Goal: Information Seeking & Learning: Learn about a topic

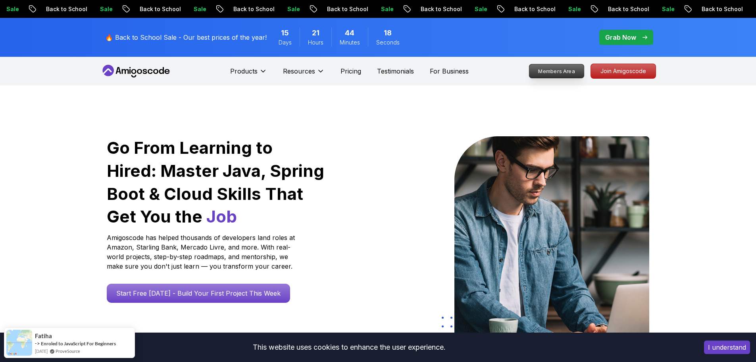
click at [574, 72] on p "Members Area" at bounding box center [556, 70] width 55 height 13
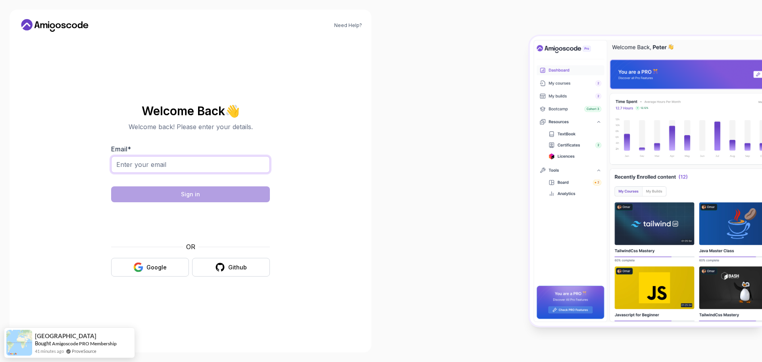
click at [233, 169] on input "Email *" at bounding box center [190, 164] width 159 height 17
click at [148, 268] on div "Google" at bounding box center [156, 267] width 20 height 8
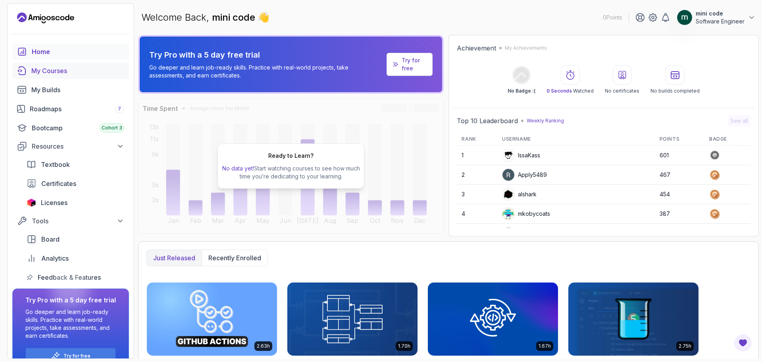
click at [87, 77] on link "My Courses" at bounding box center [70, 71] width 117 height 16
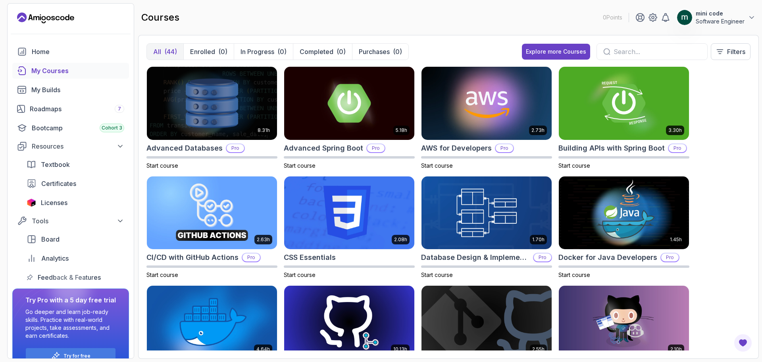
click at [224, 42] on div "All (44) Enrolled (0) In Progress (0) Completed (0) Purchases (0) Explore more …" at bounding box center [448, 197] width 621 height 324
click at [215, 48] on p "Enrolled" at bounding box center [202, 52] width 25 height 10
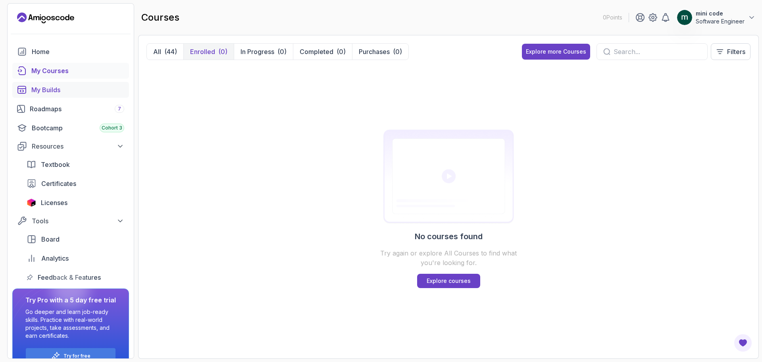
click at [42, 92] on div "My Builds" at bounding box center [77, 90] width 93 height 10
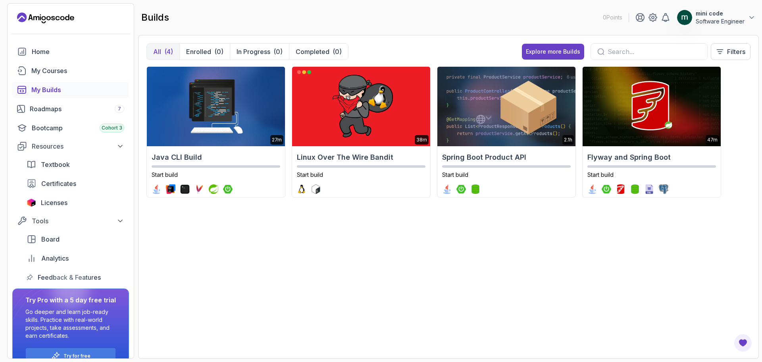
click at [709, 20] on p "Software Engineer" at bounding box center [720, 21] width 49 height 8
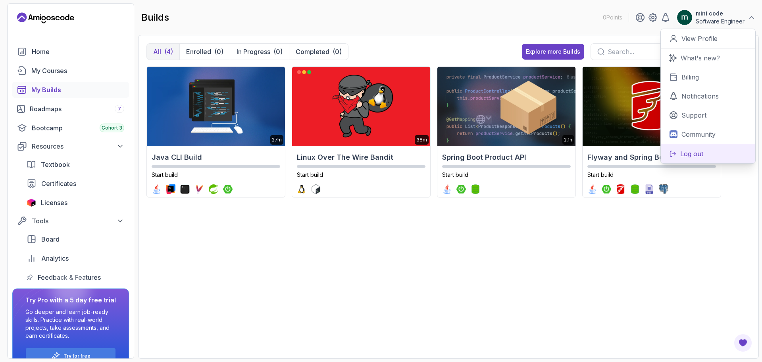
click at [715, 153] on button "Log out" at bounding box center [708, 153] width 94 height 19
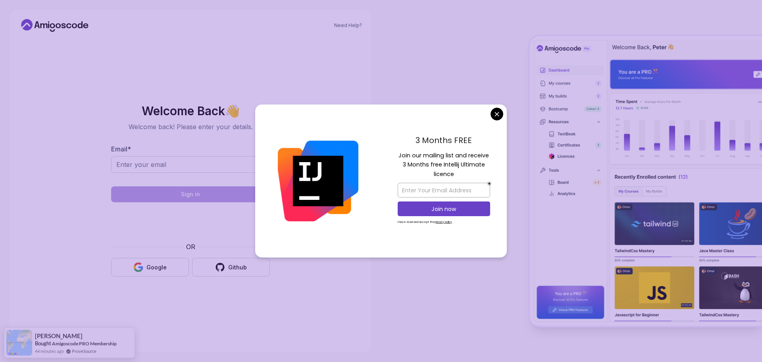
click at [495, 111] on body "Need Help? Welcome Back 👋 Welcome back! Please enter your details. Email * Sign…" at bounding box center [381, 181] width 762 height 362
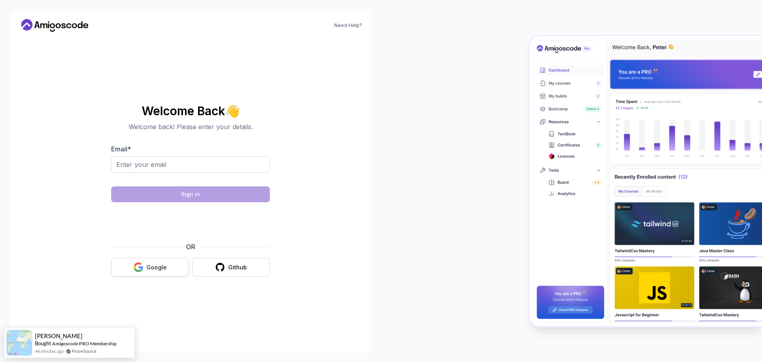
click at [137, 265] on icon "button" at bounding box center [138, 264] width 8 height 4
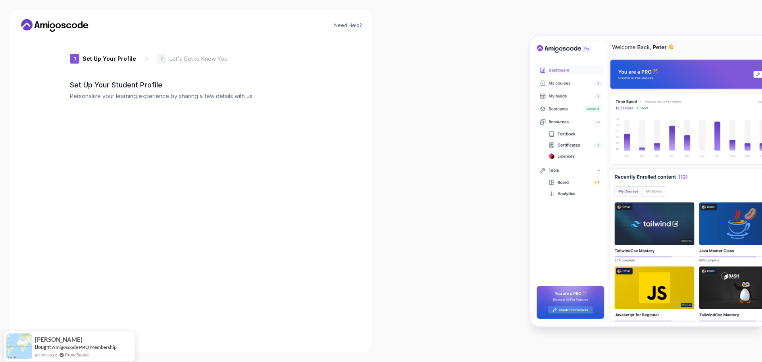
type input "livelytiger63c9c"
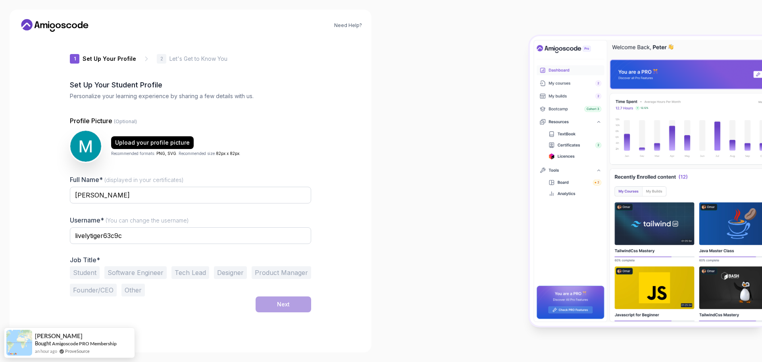
click at [131, 275] on button "Software Engineer" at bounding box center [135, 272] width 62 height 13
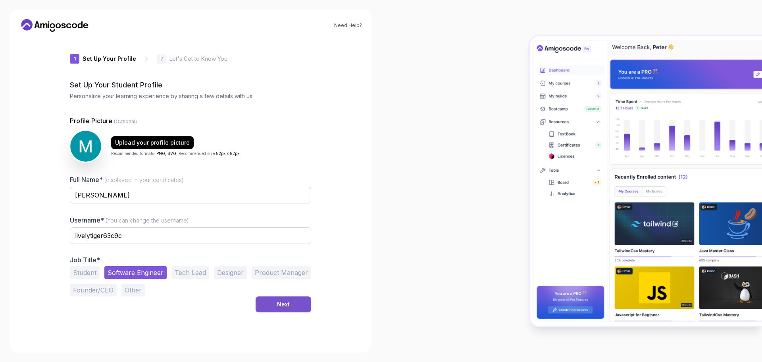
click at [258, 305] on button "Next" at bounding box center [284, 304] width 56 height 16
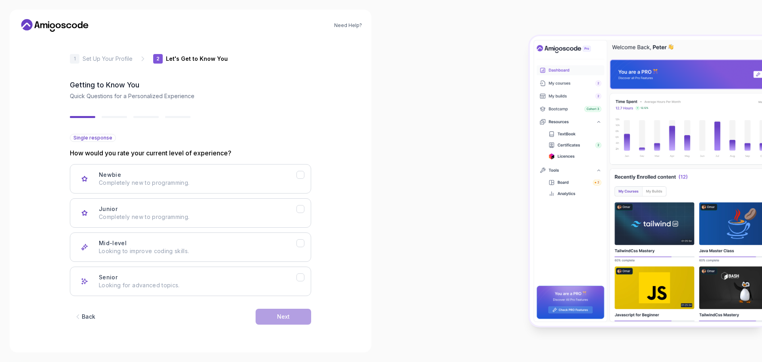
click at [73, 61] on div "1" at bounding box center [75, 59] width 10 height 10
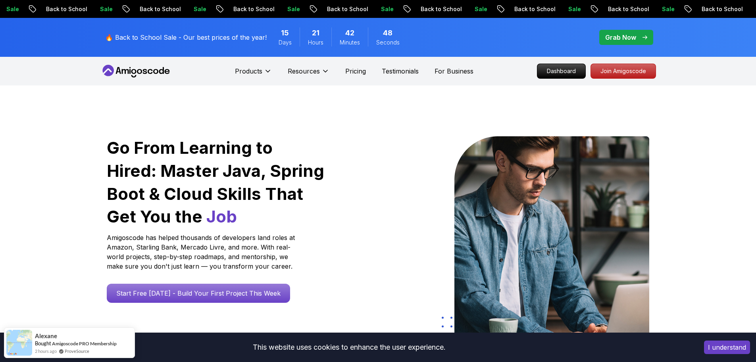
click at [718, 348] on button "I understand" at bounding box center [727, 346] width 46 height 13
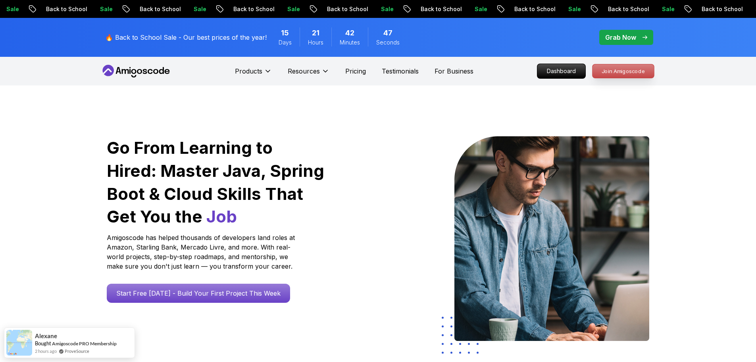
click at [618, 69] on p "Join Amigoscode" at bounding box center [624, 70] width 62 height 13
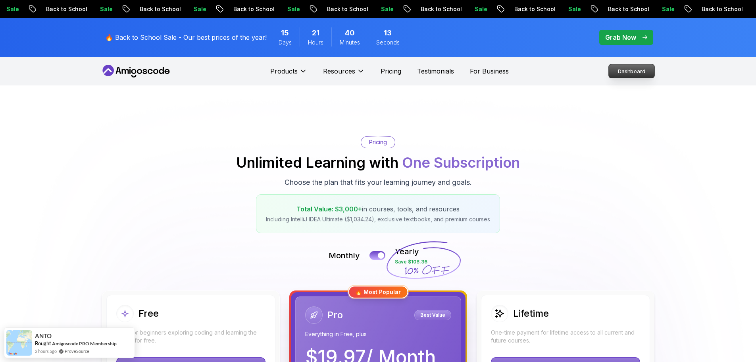
click at [617, 73] on p "Dashboard" at bounding box center [632, 70] width 46 height 13
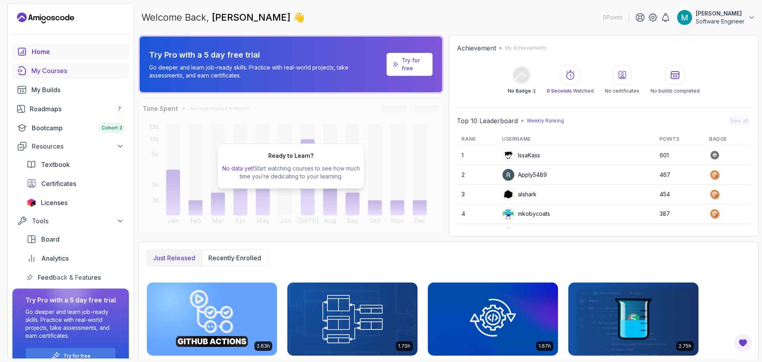
click at [55, 76] on link "My Courses" at bounding box center [70, 71] width 117 height 16
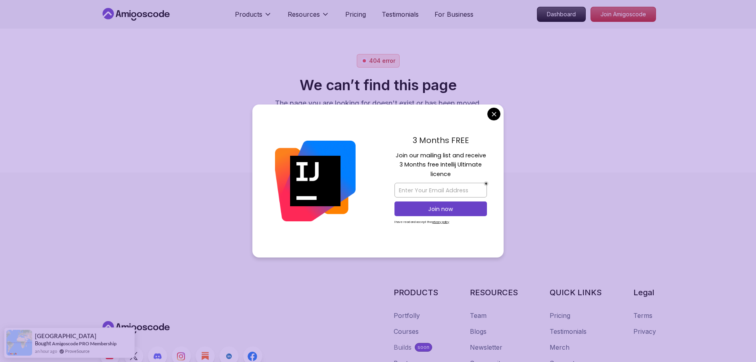
click at [488, 112] on body "Products Resources Pricing Testimonials For Business Dashboard Join Amigoscode …" at bounding box center [378, 181] width 756 height 362
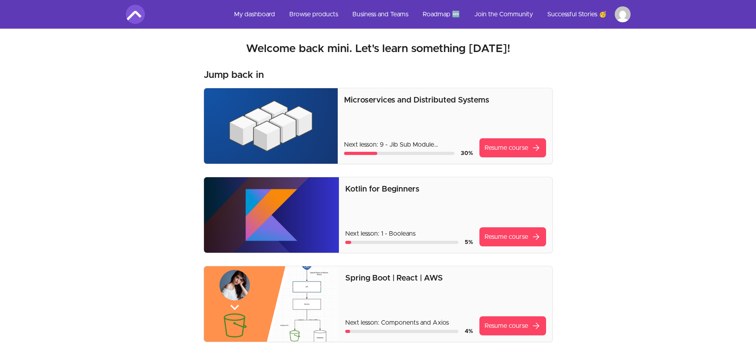
click at [407, 96] on p "Microservices and Distributed Systems" at bounding box center [445, 99] width 202 height 11
click at [407, 100] on p "Microservices and Distributed Systems" at bounding box center [445, 99] width 202 height 11
click at [488, 148] on link "Resume course arrow_forward" at bounding box center [513, 147] width 67 height 19
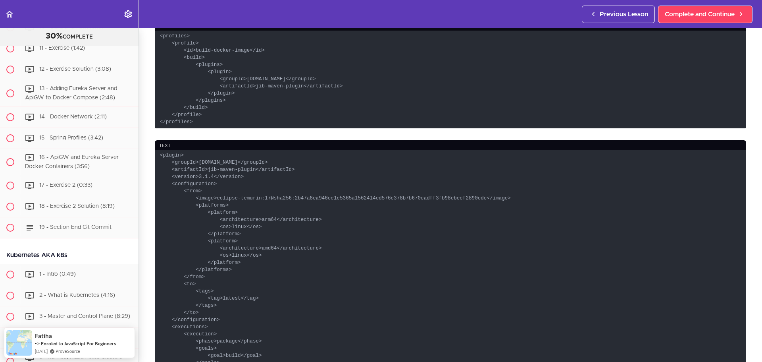
scroll to position [437, 0]
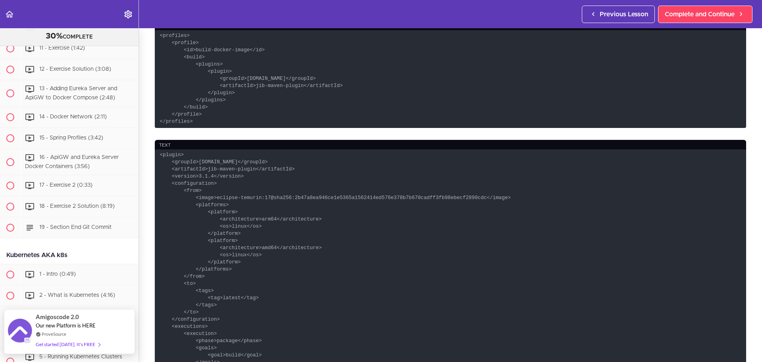
click at [79, 345] on div "Get started today. It's FREE" at bounding box center [68, 343] width 64 height 9
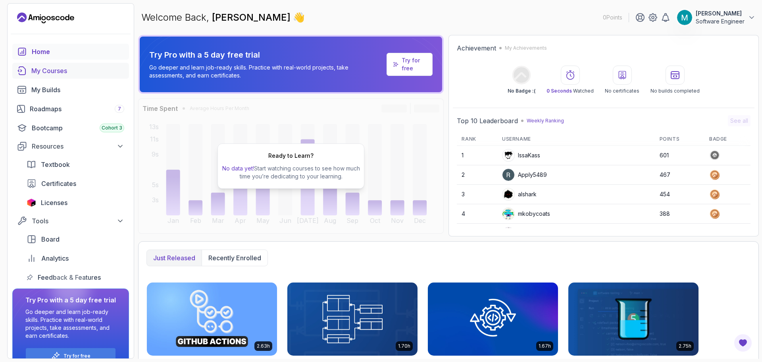
click at [35, 70] on div "My Courses" at bounding box center [77, 71] width 93 height 10
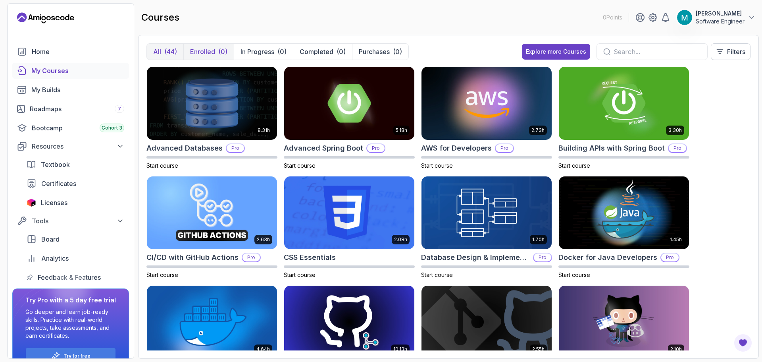
click at [192, 49] on p "Enrolled" at bounding box center [202, 52] width 25 height 10
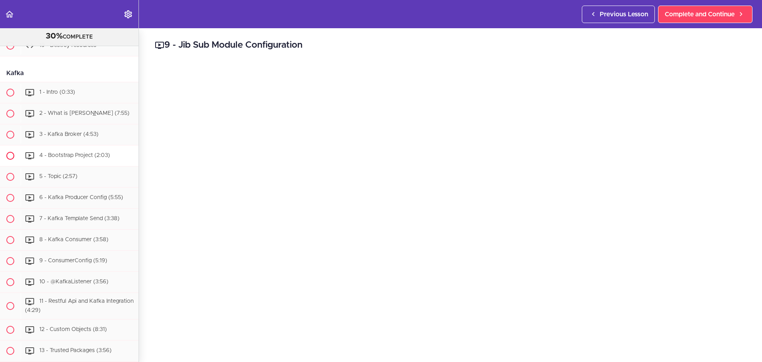
scroll to position [3738, 0]
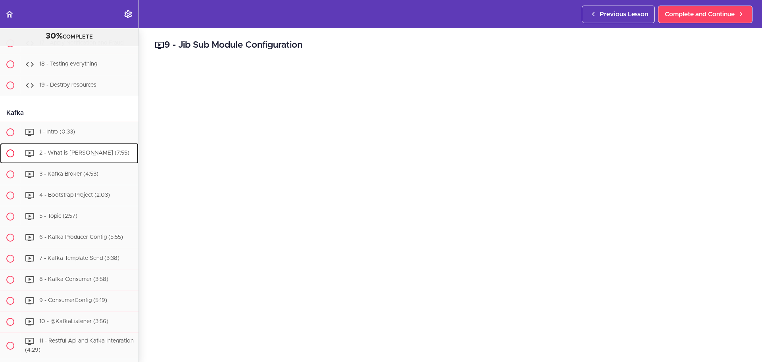
click at [102, 162] on div "2 - What is [PERSON_NAME] (7:55)" at bounding box center [80, 153] width 118 height 17
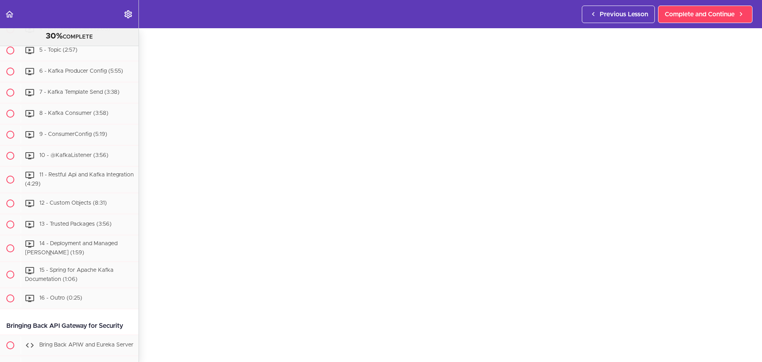
scroll to position [40, 0]
click at [57, 11] on span "3 - Kafka Broker (4:53)" at bounding box center [68, 9] width 59 height 6
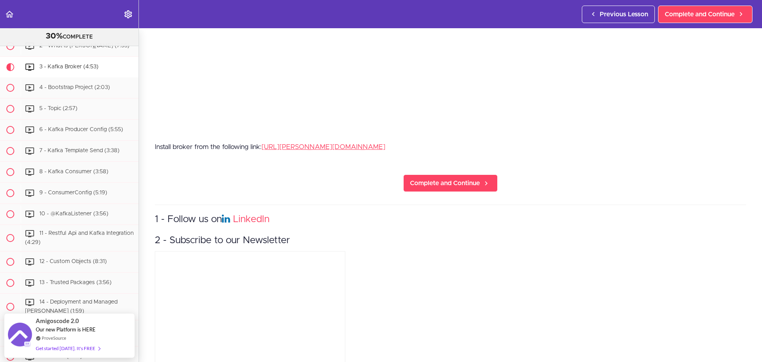
scroll to position [297, 0]
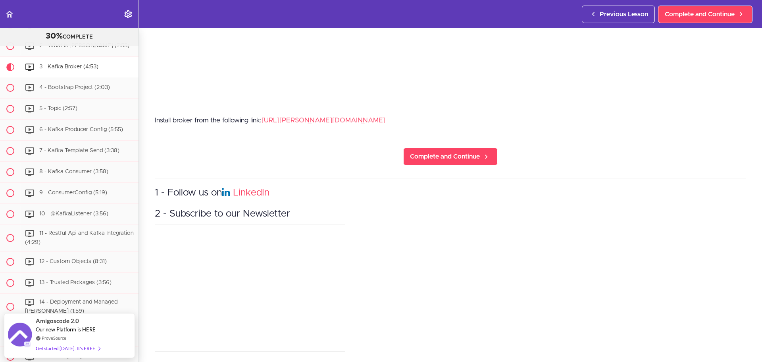
click at [518, 244] on div "1 - Follow us on LinkedIn 2 - Subscribe to our Newsletter" at bounding box center [450, 266] width 591 height 176
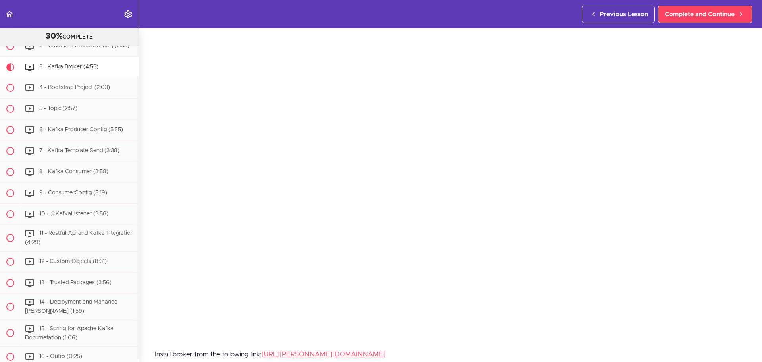
scroll to position [19, 0]
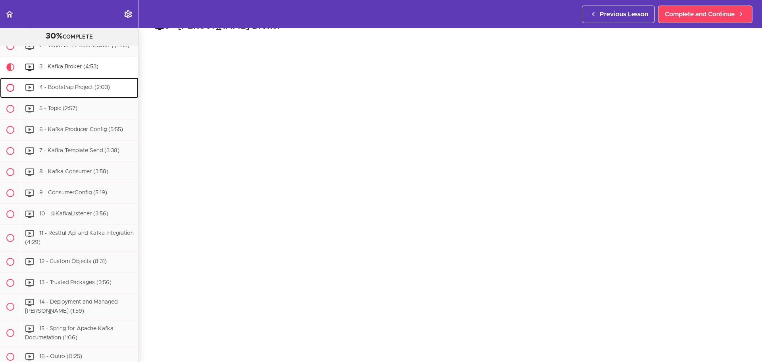
click at [62, 91] on span "4 - Bootstrap Project (2:03)" at bounding box center [74, 88] width 71 height 6
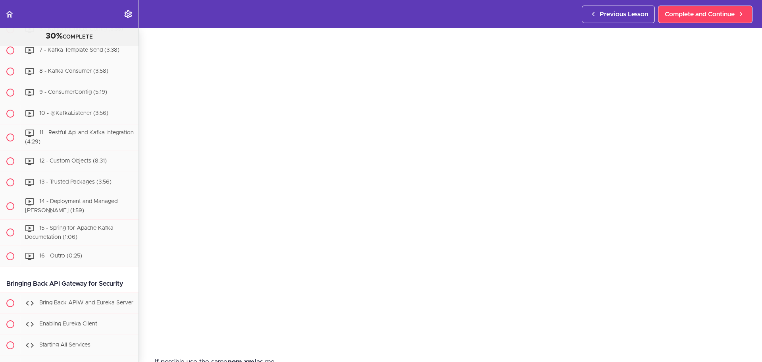
scroll to position [40, 0]
click at [43, 17] on div "5 - Topic (2:57)" at bounding box center [80, 8] width 118 height 17
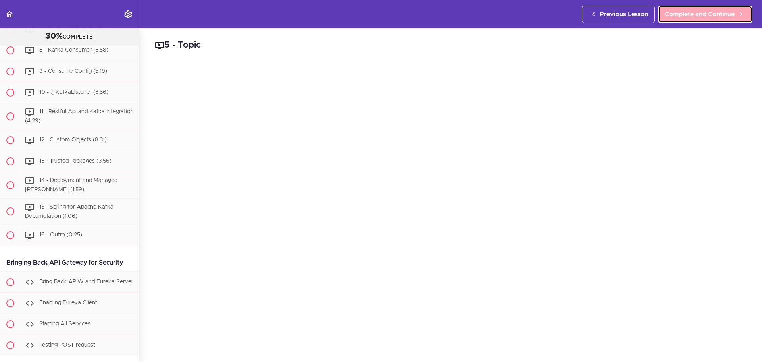
click at [698, 15] on span "Complete and Continue" at bounding box center [700, 15] width 70 height 10
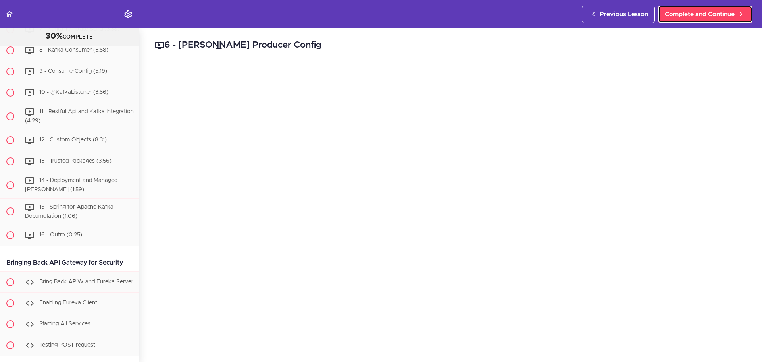
scroll to position [3988, 0]
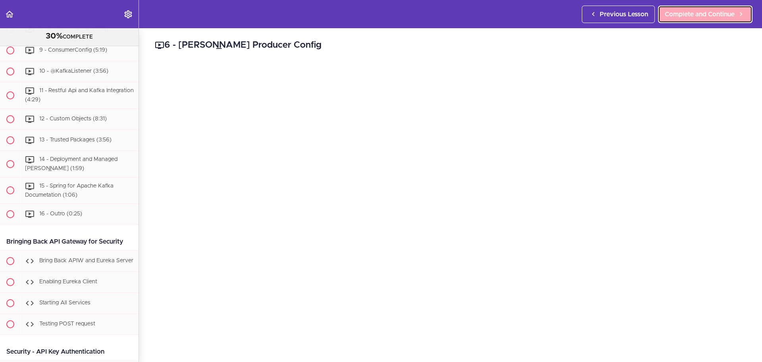
click at [674, 12] on span "Complete and Continue" at bounding box center [700, 15] width 70 height 10
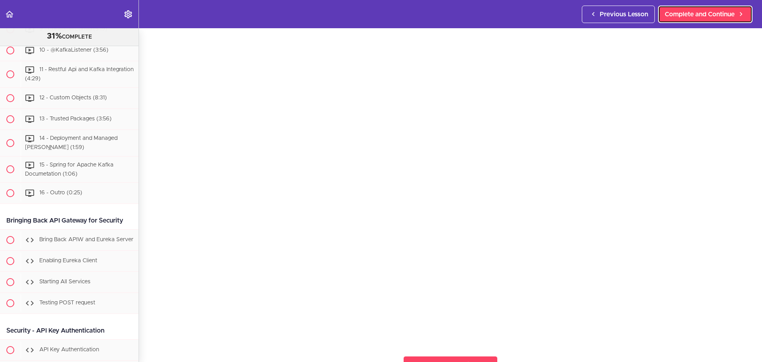
scroll to position [40, 0]
click at [680, 18] on span "Complete and Continue" at bounding box center [700, 15] width 70 height 10
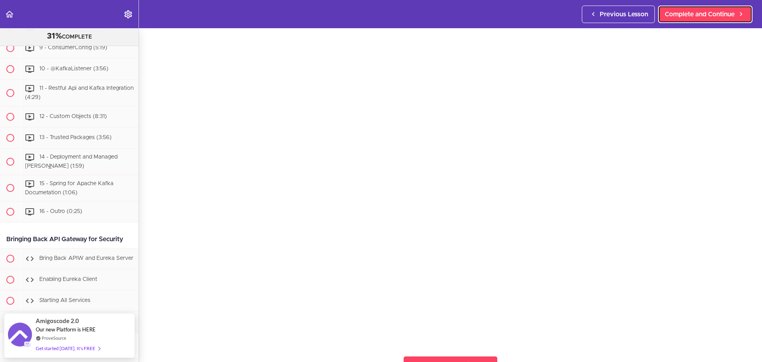
scroll to position [40, 0]
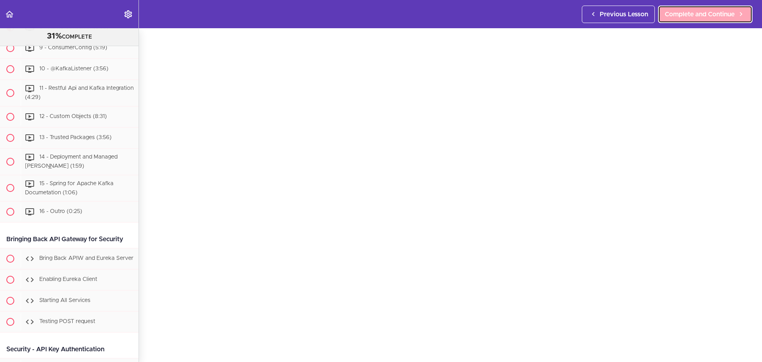
click at [671, 12] on span "Complete and Continue" at bounding box center [700, 15] width 70 height 10
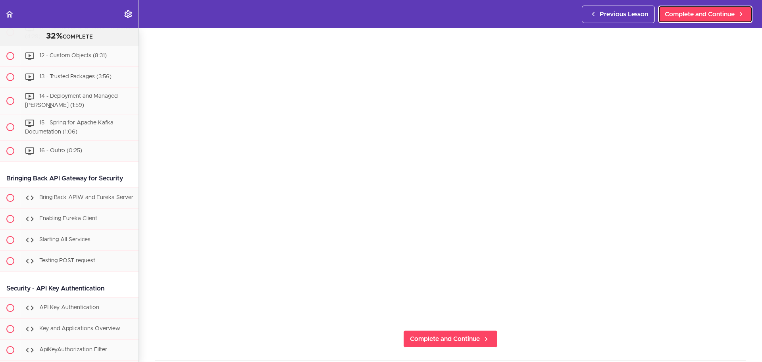
scroll to position [40, 0]
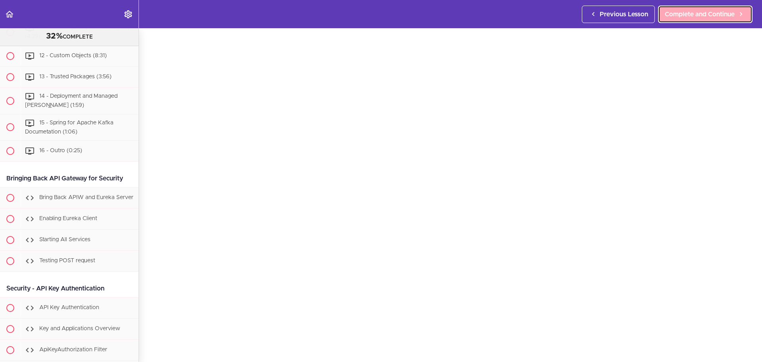
click at [687, 8] on link "Complete and Continue" at bounding box center [705, 14] width 94 height 17
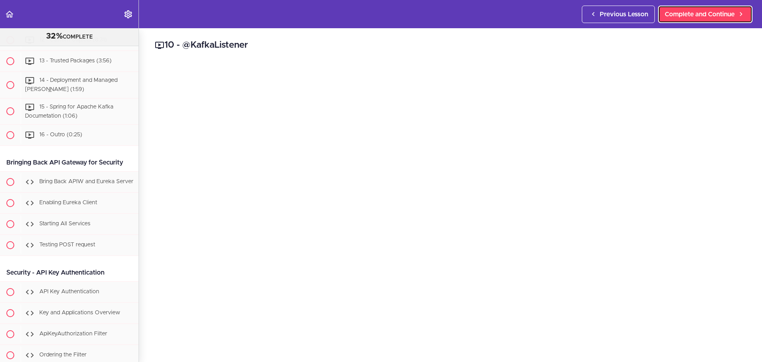
scroll to position [4072, 0]
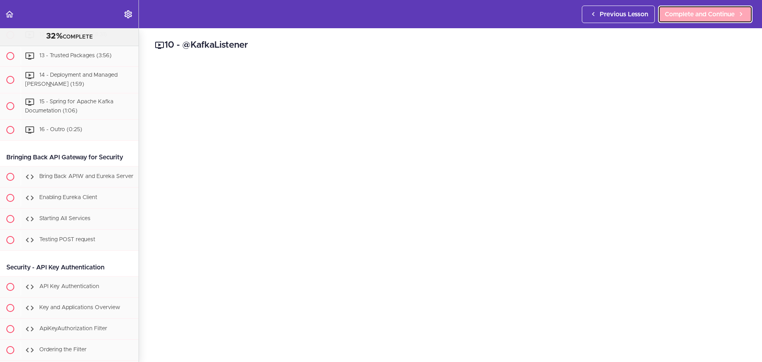
click at [704, 8] on link "Complete and Continue" at bounding box center [705, 14] width 94 height 17
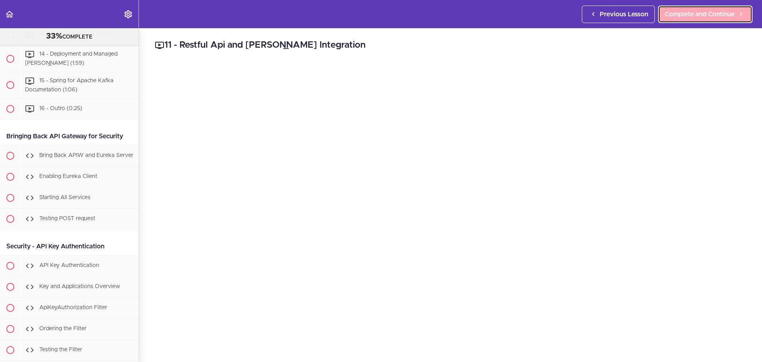
click at [667, 14] on span "Complete and Continue" at bounding box center [700, 15] width 70 height 10
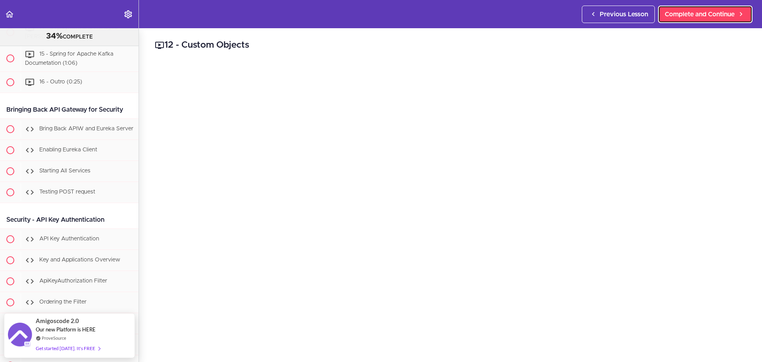
scroll to position [40, 0]
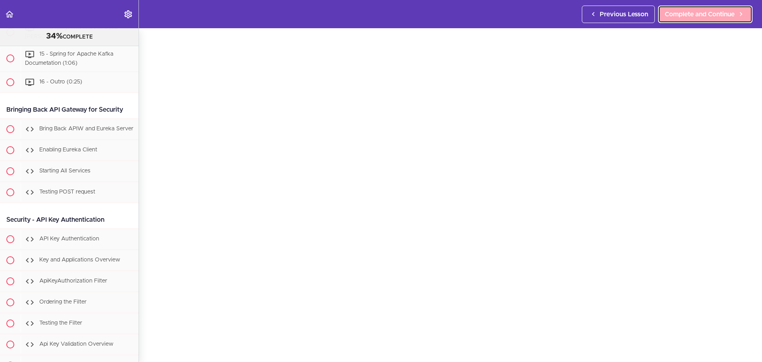
click at [694, 9] on link "Complete and Continue" at bounding box center [705, 14] width 94 height 17
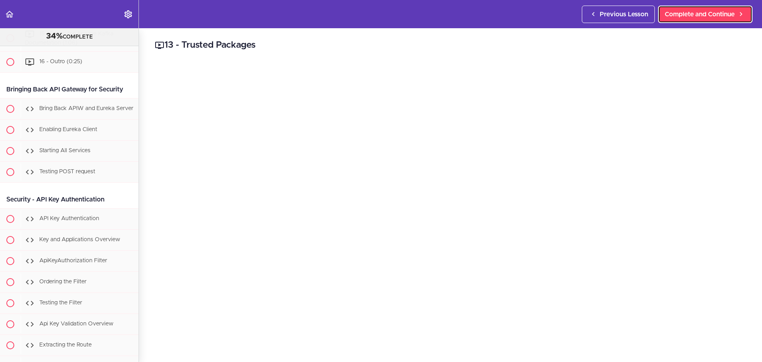
scroll to position [4141, 0]
click at [680, 22] on link "Complete and Continue" at bounding box center [705, 14] width 94 height 17
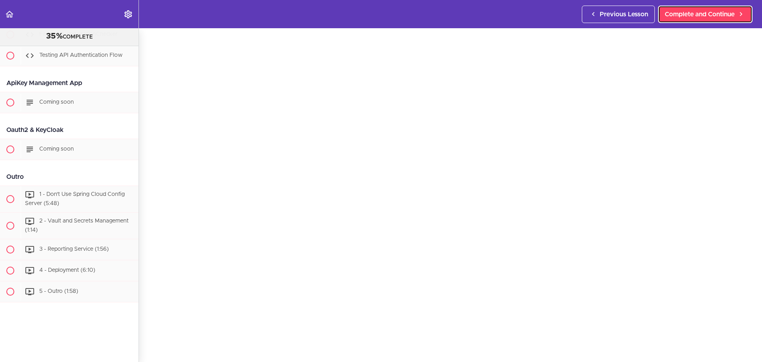
scroll to position [4599, 0]
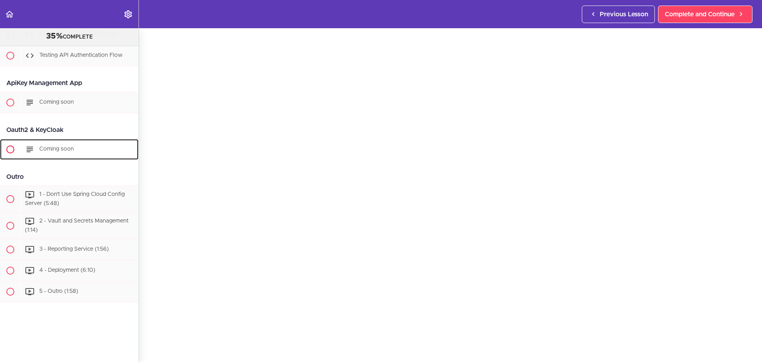
click at [68, 152] on span "Coming soon" at bounding box center [56, 149] width 35 height 6
